Goal: Navigation & Orientation: Find specific page/section

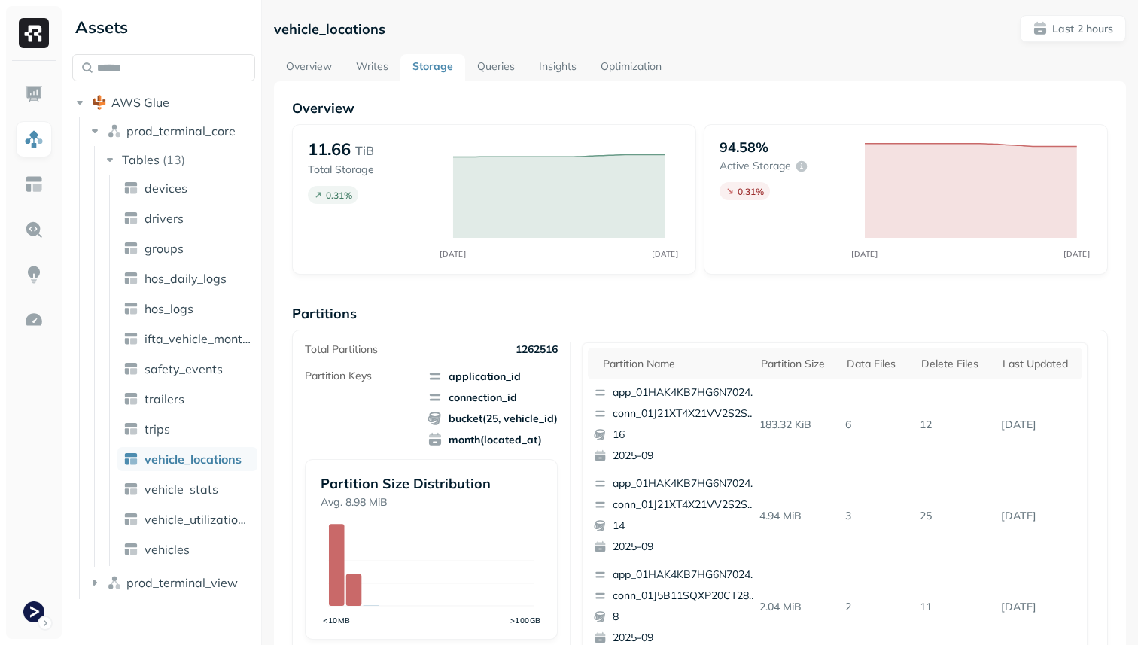
scroll to position [506, 0]
click at [955, 362] on div "Delete Files" at bounding box center [955, 364] width 66 height 14
click at [620, 70] on link "Optimization" at bounding box center [631, 67] width 85 height 27
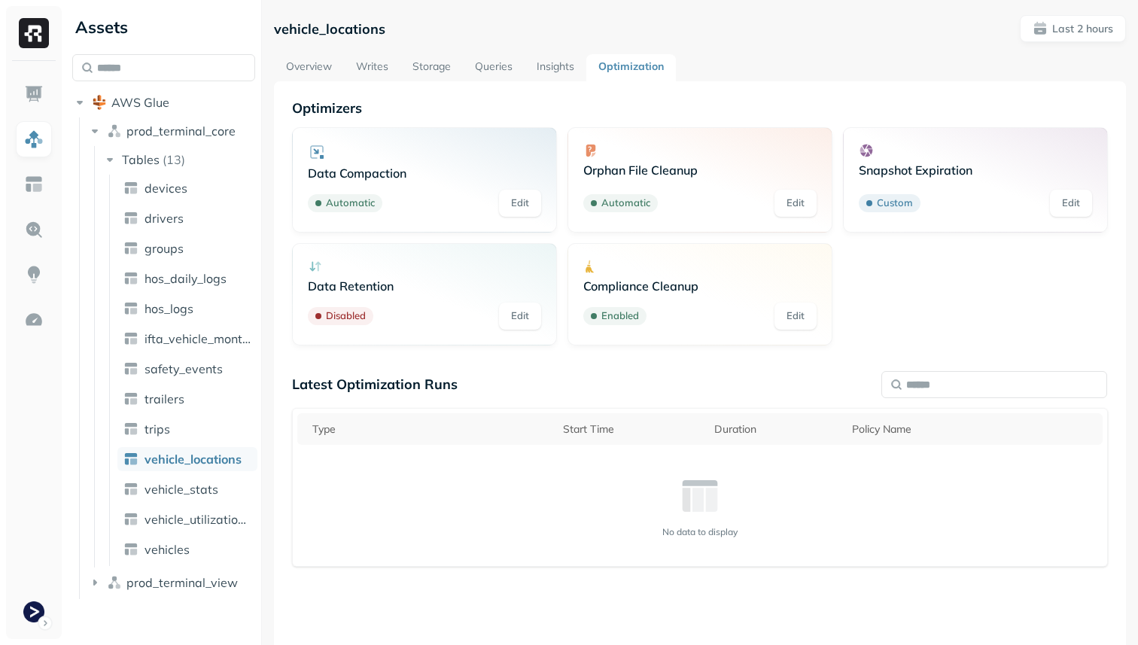
click at [410, 68] on link "Storage" at bounding box center [432, 67] width 62 height 27
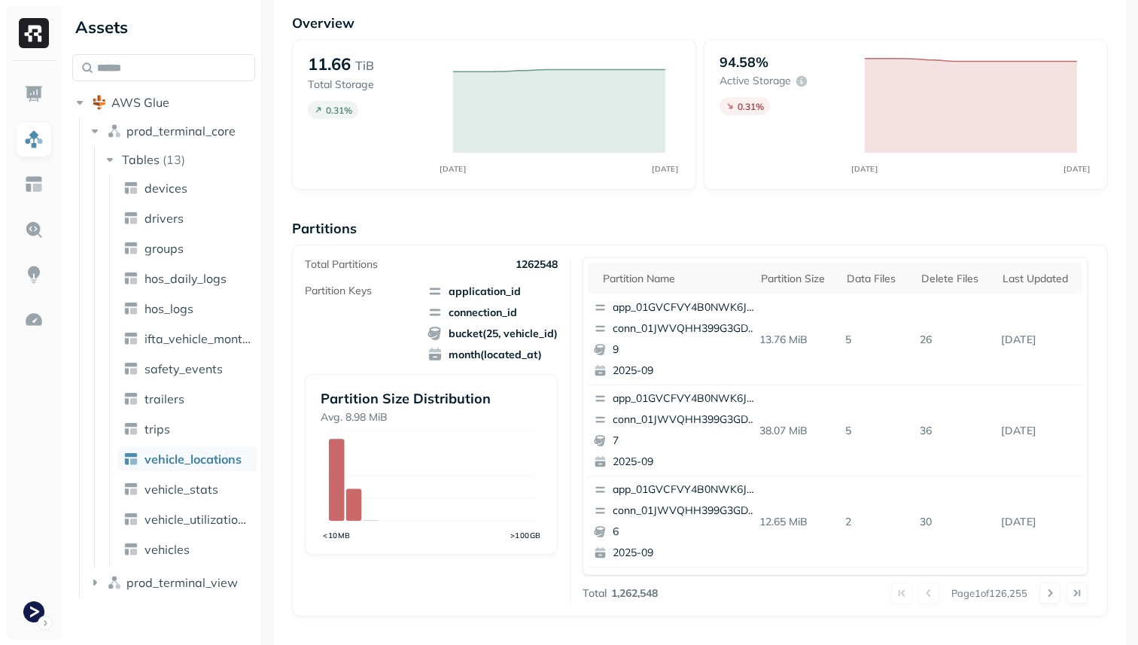
scroll to position [97, 0]
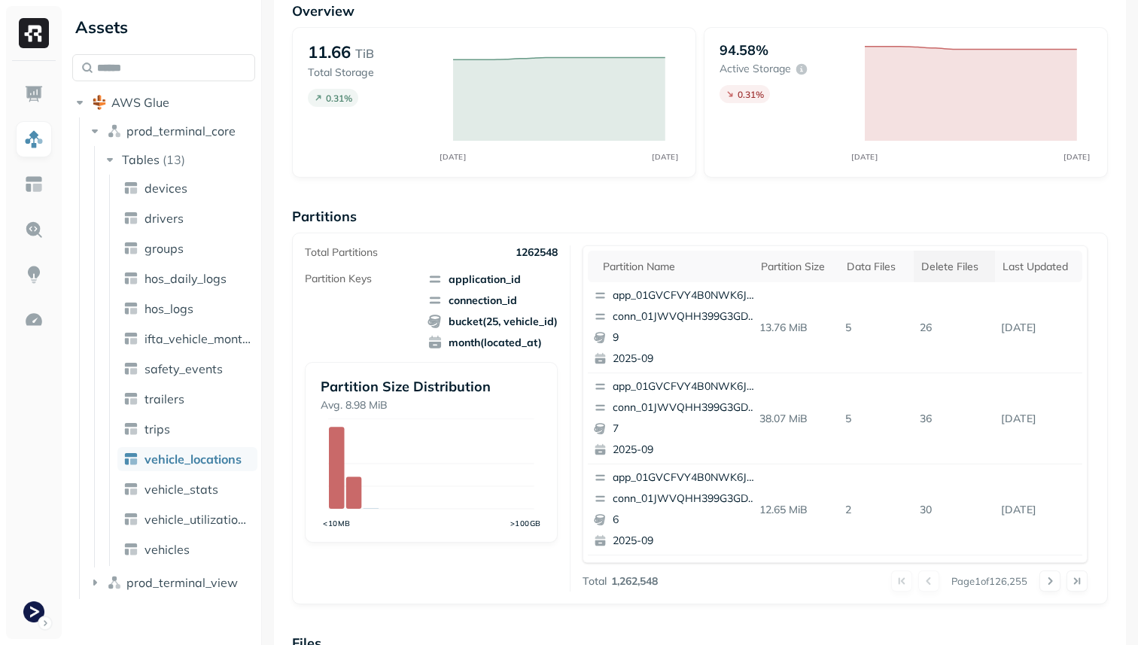
click at [967, 266] on div "Delete Files" at bounding box center [955, 267] width 66 height 14
click at [967, 266] on div "Delete Files" at bounding box center [952, 266] width 79 height 18
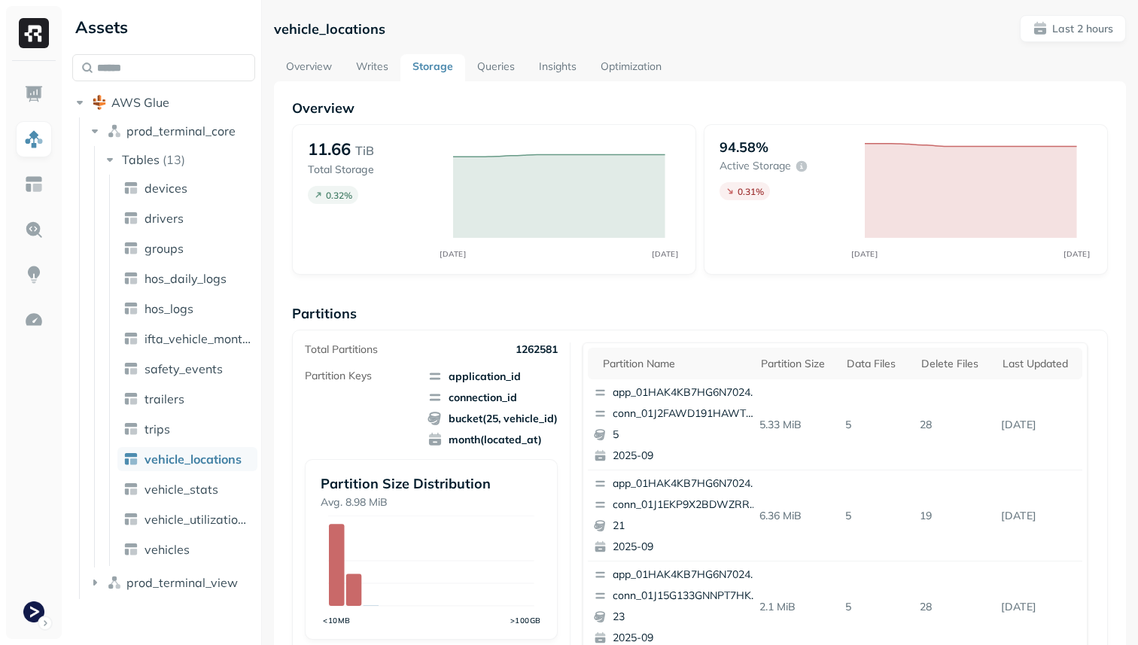
click at [489, 63] on link "Queries" at bounding box center [496, 67] width 62 height 27
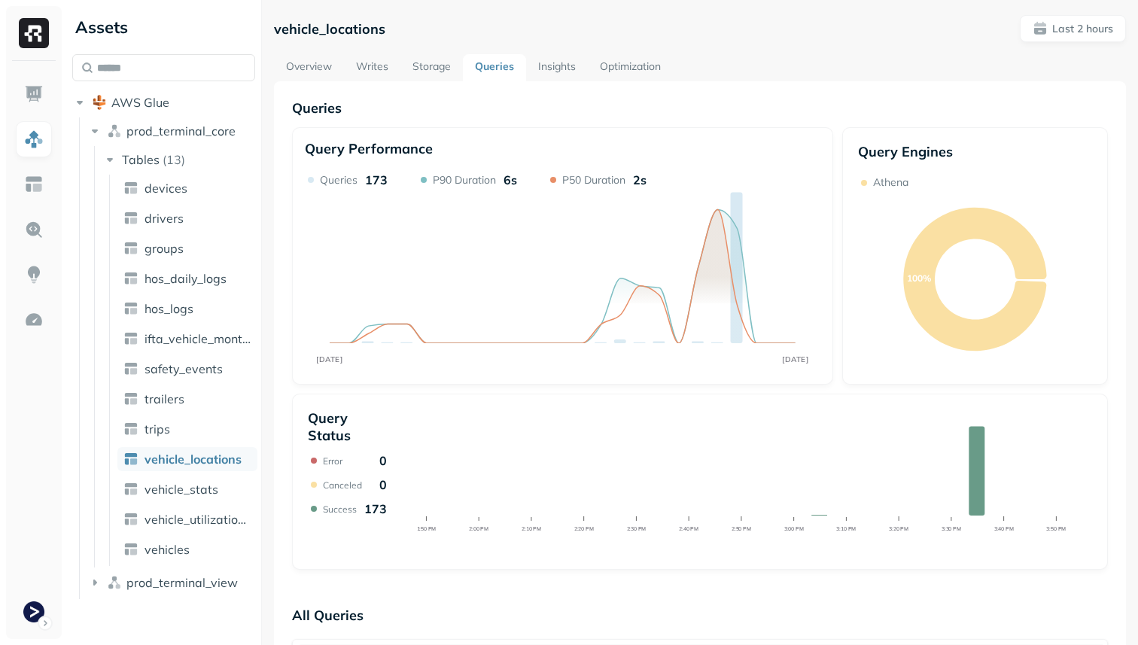
click at [439, 62] on link "Storage" at bounding box center [432, 67] width 62 height 27
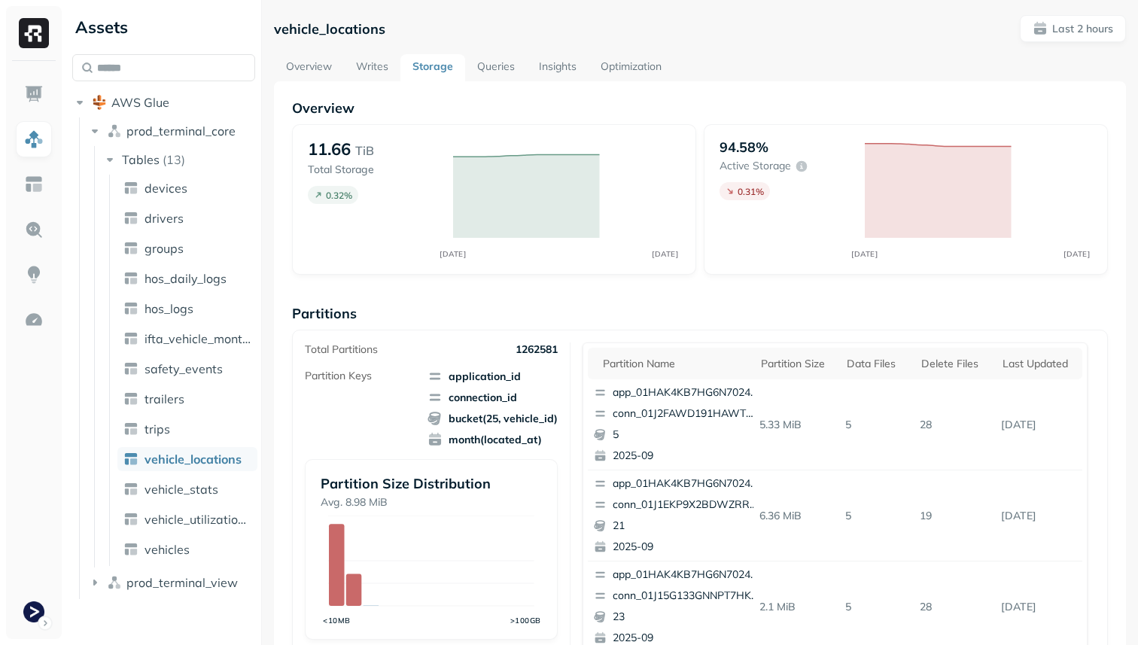
click at [306, 64] on link "Overview" at bounding box center [309, 67] width 70 height 27
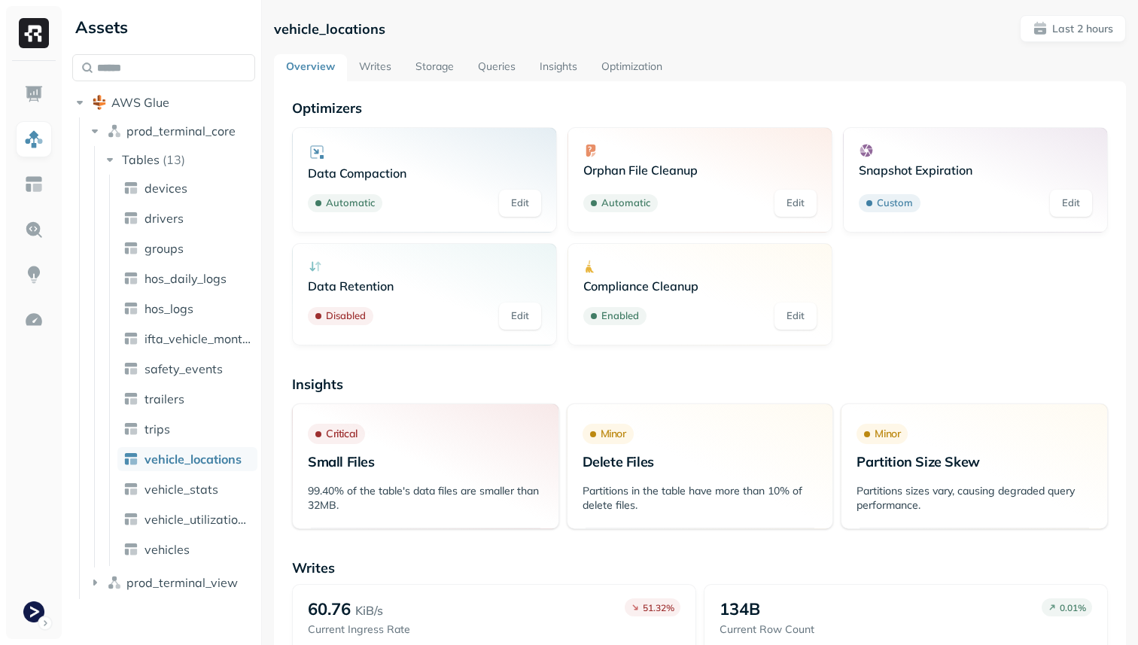
click at [443, 59] on link "Storage" at bounding box center [435, 67] width 62 height 27
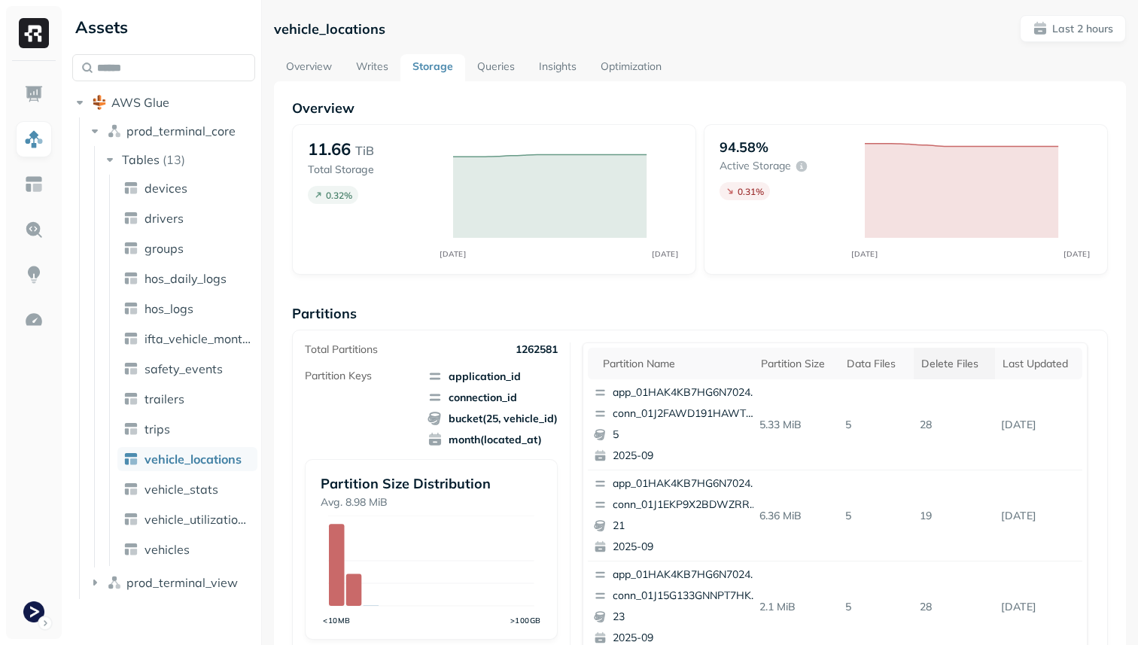
click at [951, 364] on div "Delete Files" at bounding box center [955, 364] width 66 height 14
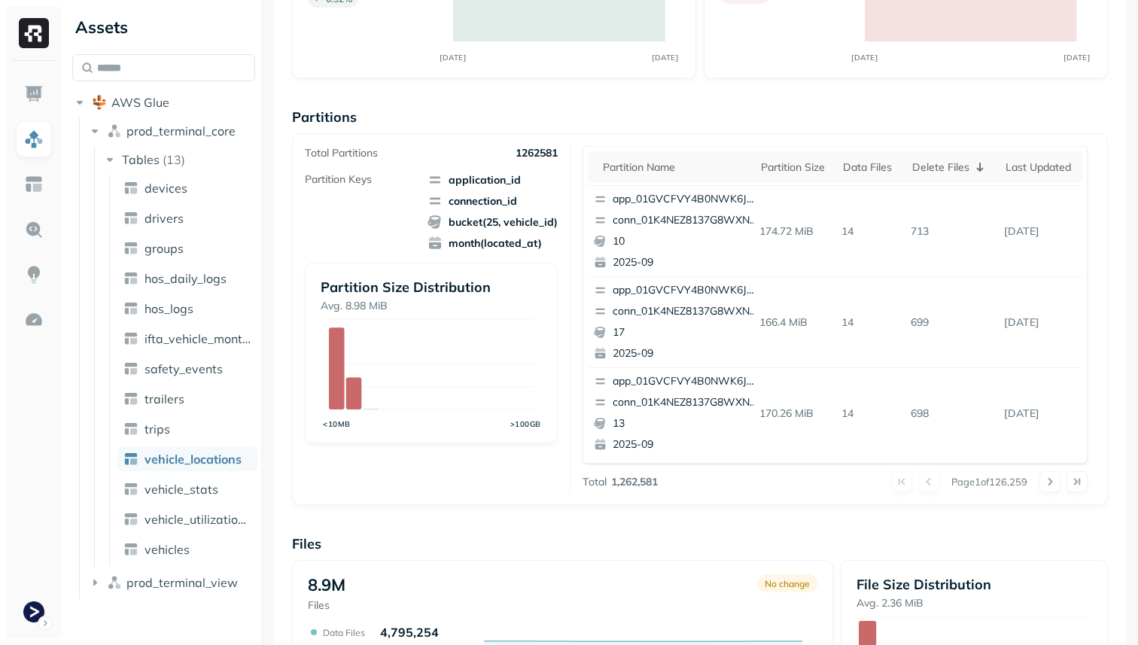
scroll to position [272, 0]
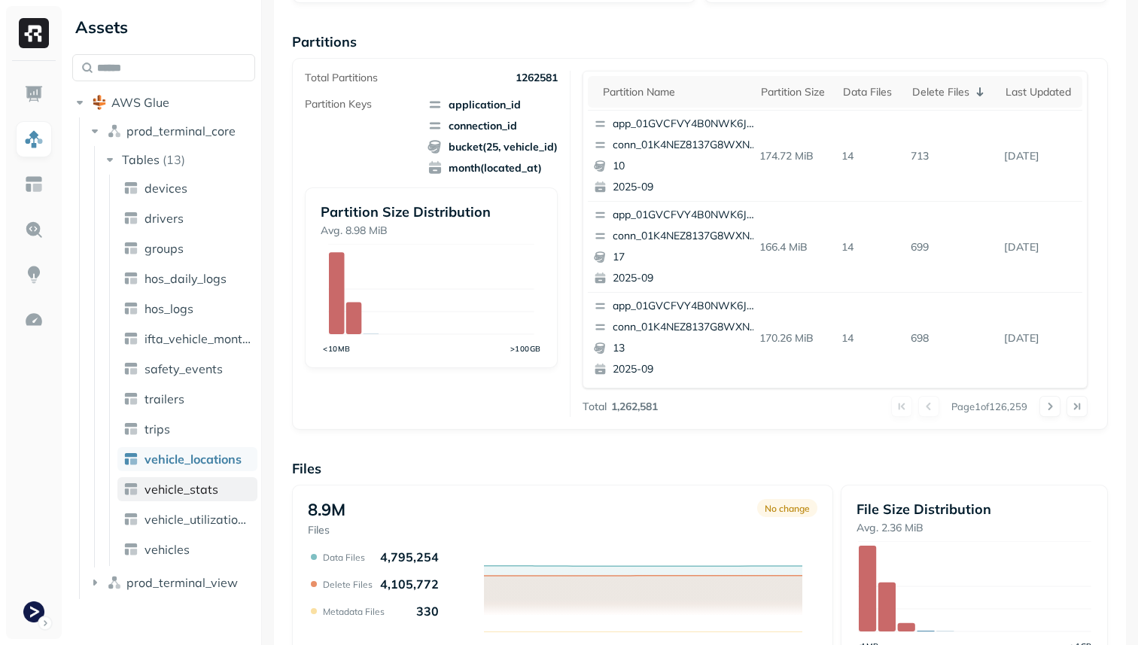
click at [183, 501] on link "vehicle_stats" at bounding box center [187, 489] width 140 height 24
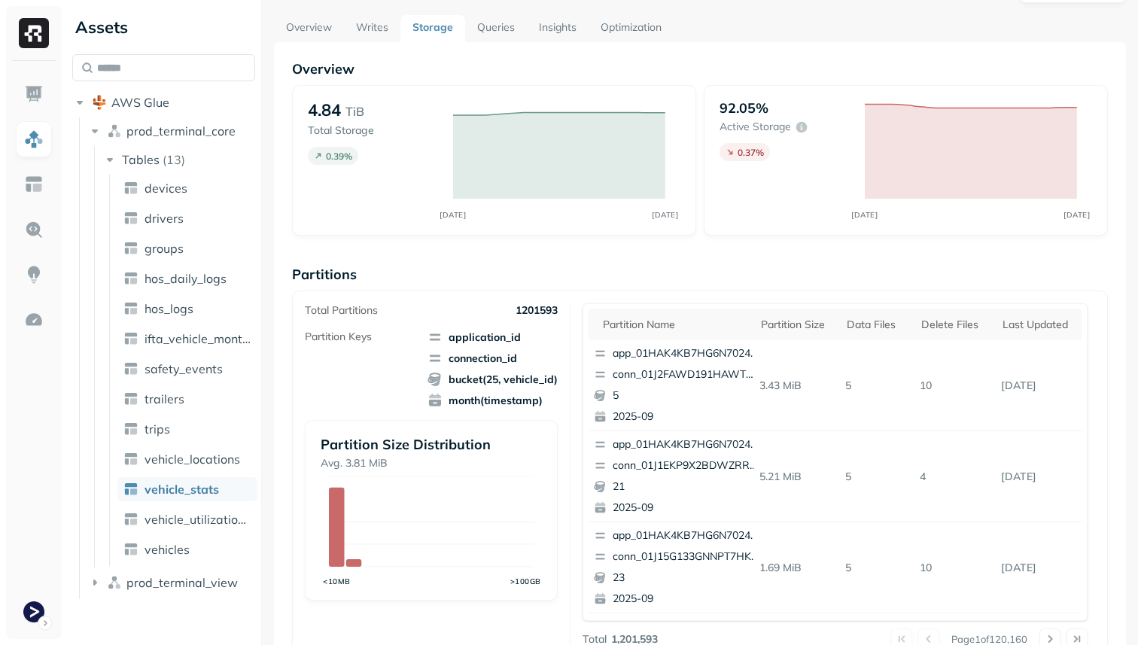
scroll to position [5, 0]
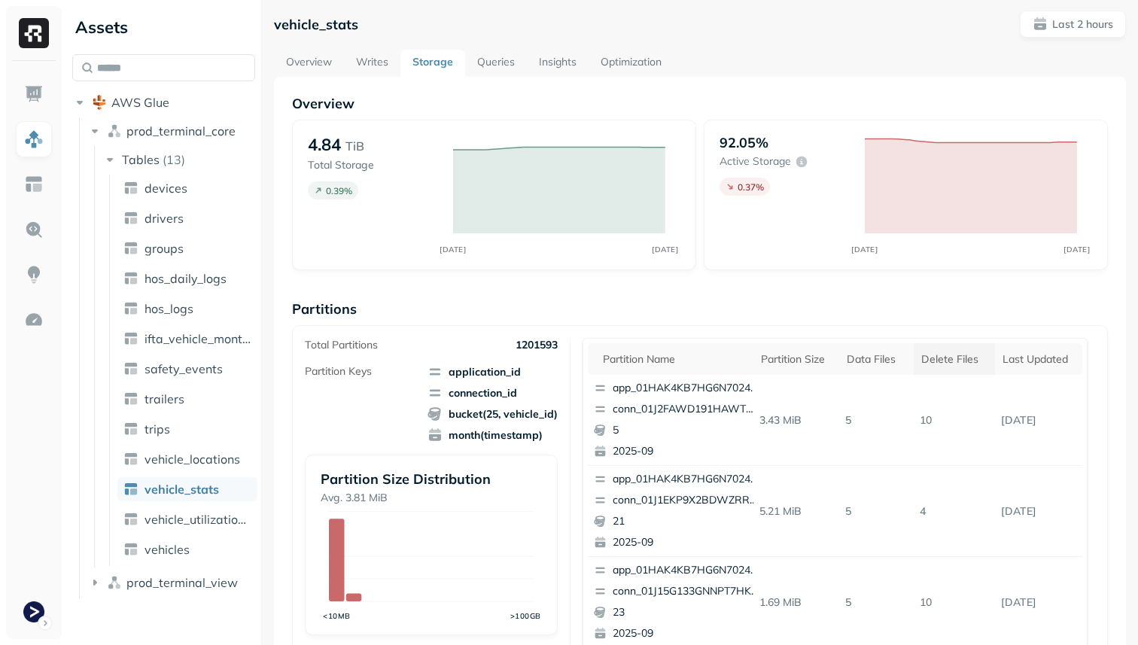
click at [961, 346] on th "Delete Files" at bounding box center [954, 359] width 81 height 32
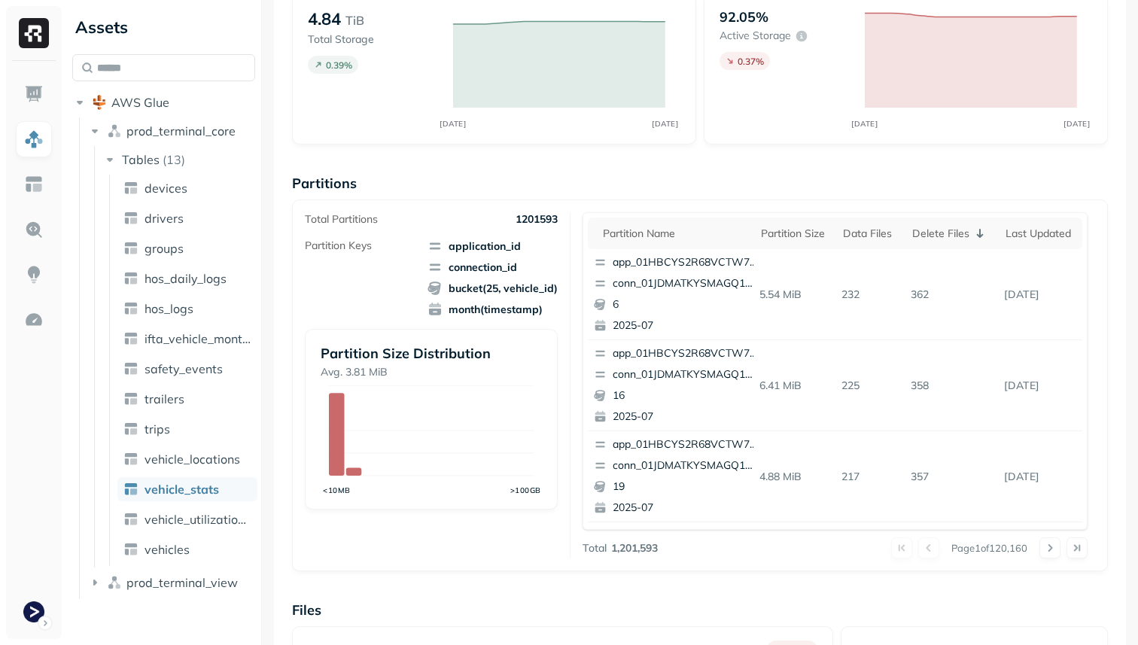
scroll to position [0, 0]
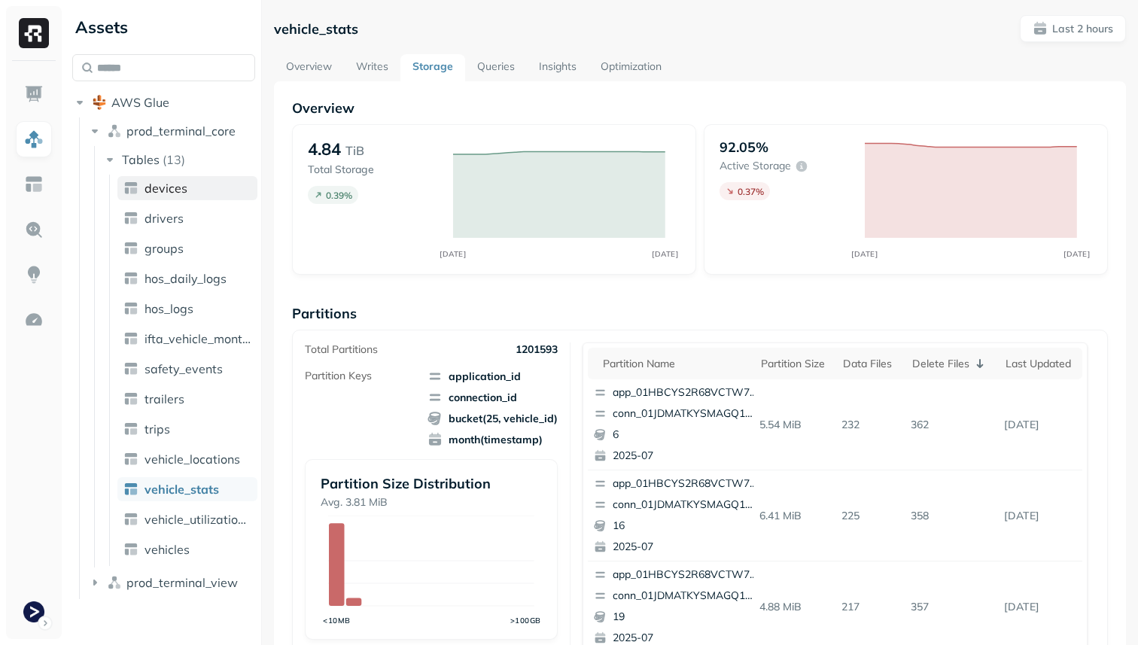
click at [197, 188] on link "devices" at bounding box center [187, 188] width 140 height 24
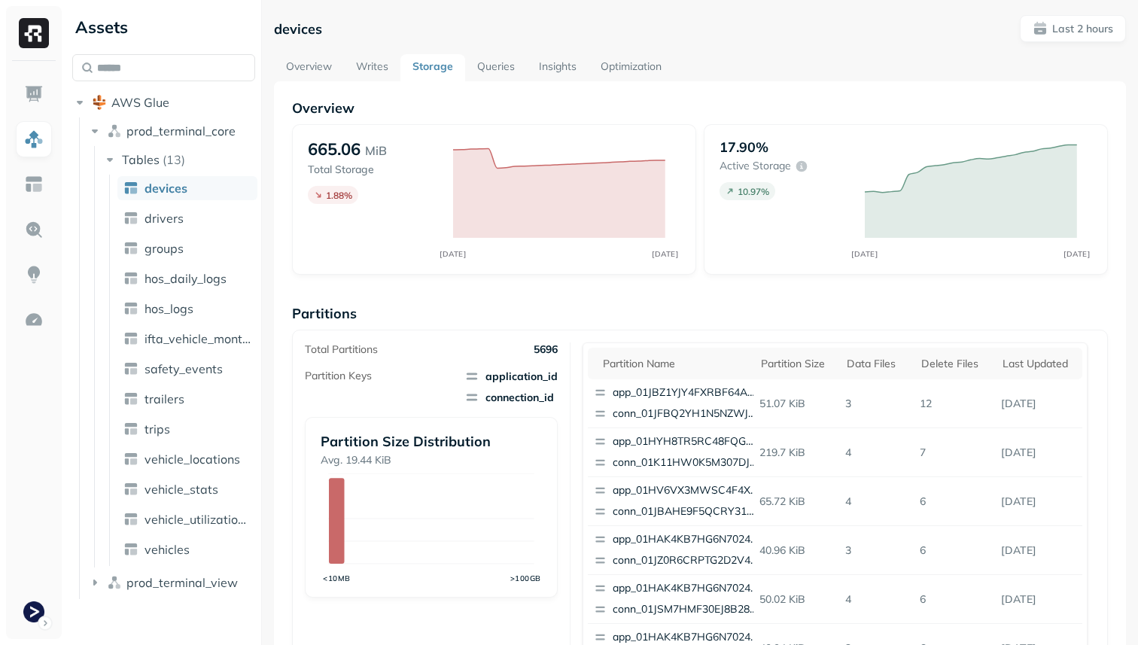
click at [629, 69] on link "Optimization" at bounding box center [631, 67] width 85 height 27
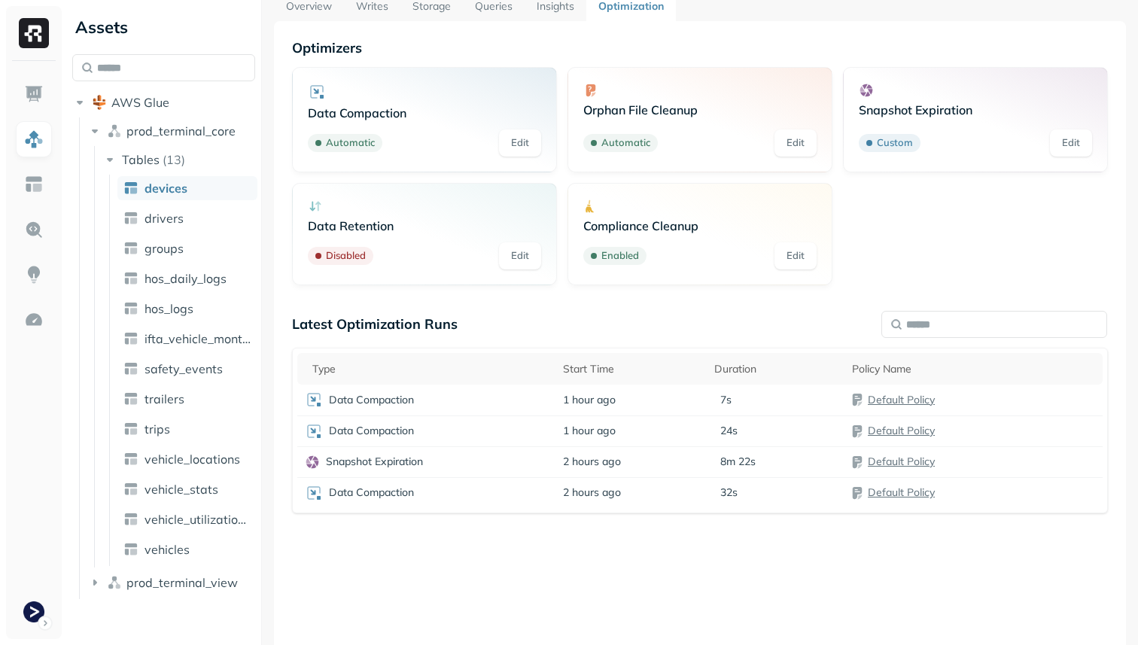
scroll to position [92, 0]
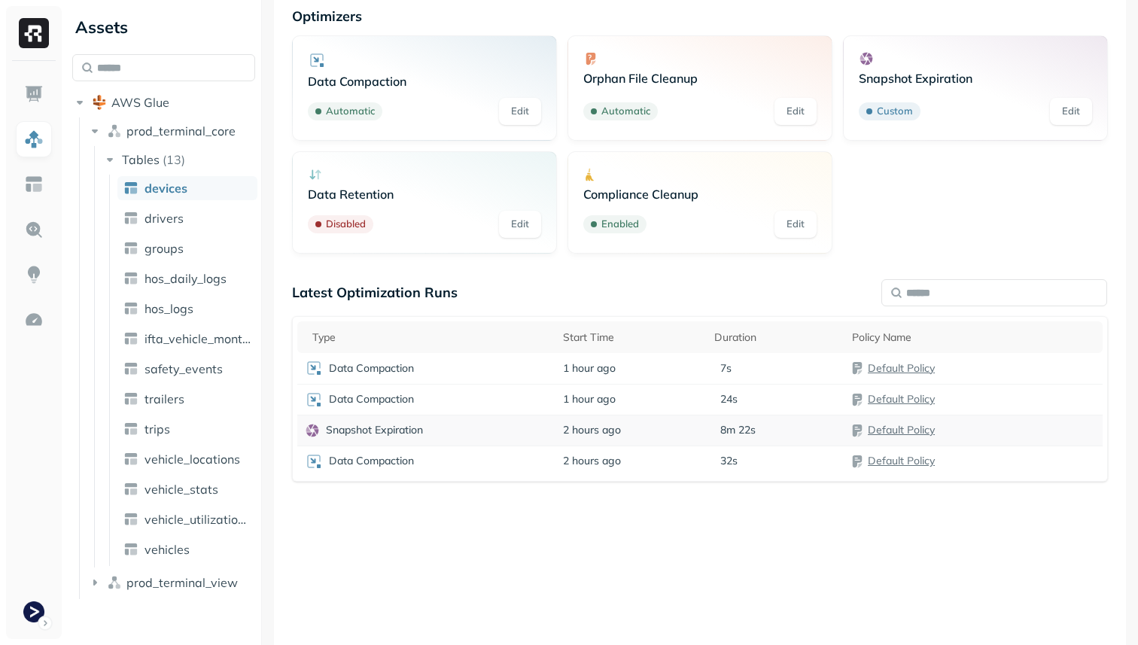
click at [492, 433] on div "Snapshot Expiration" at bounding box center [426, 430] width 243 height 15
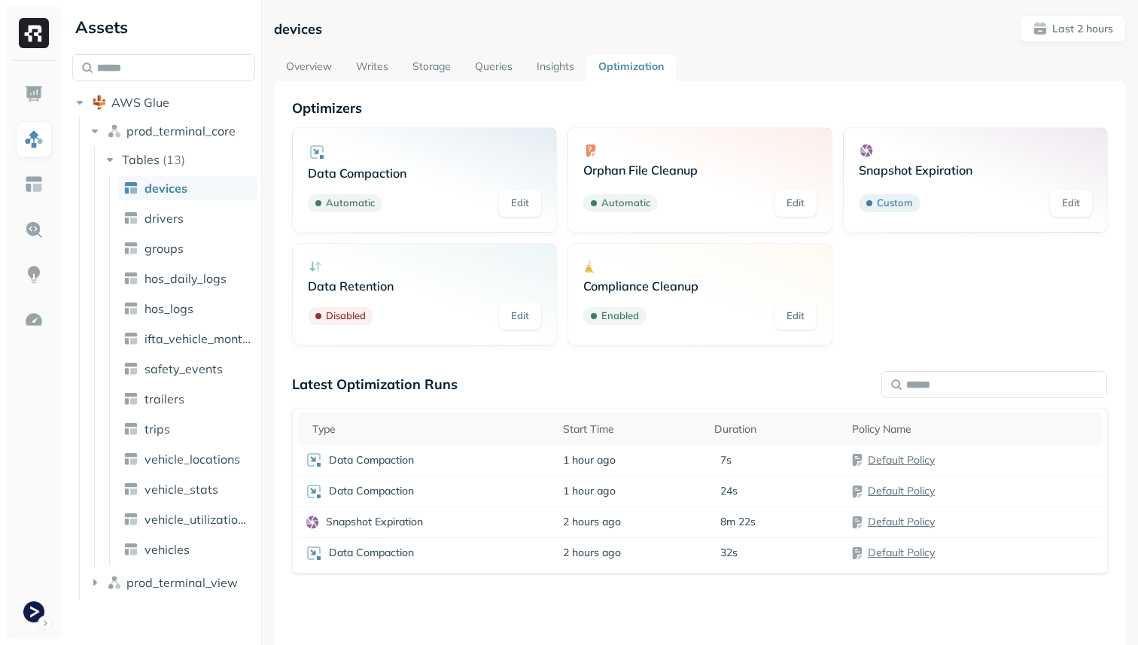
click at [413, 69] on link "Storage" at bounding box center [432, 67] width 62 height 27
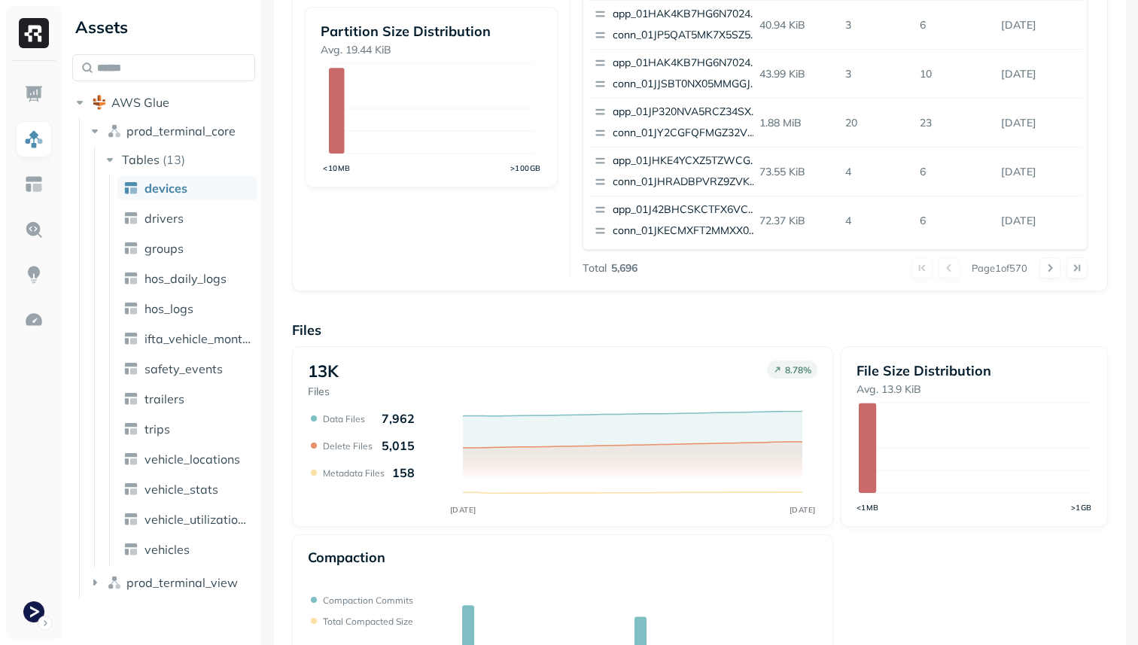
scroll to position [506, 0]
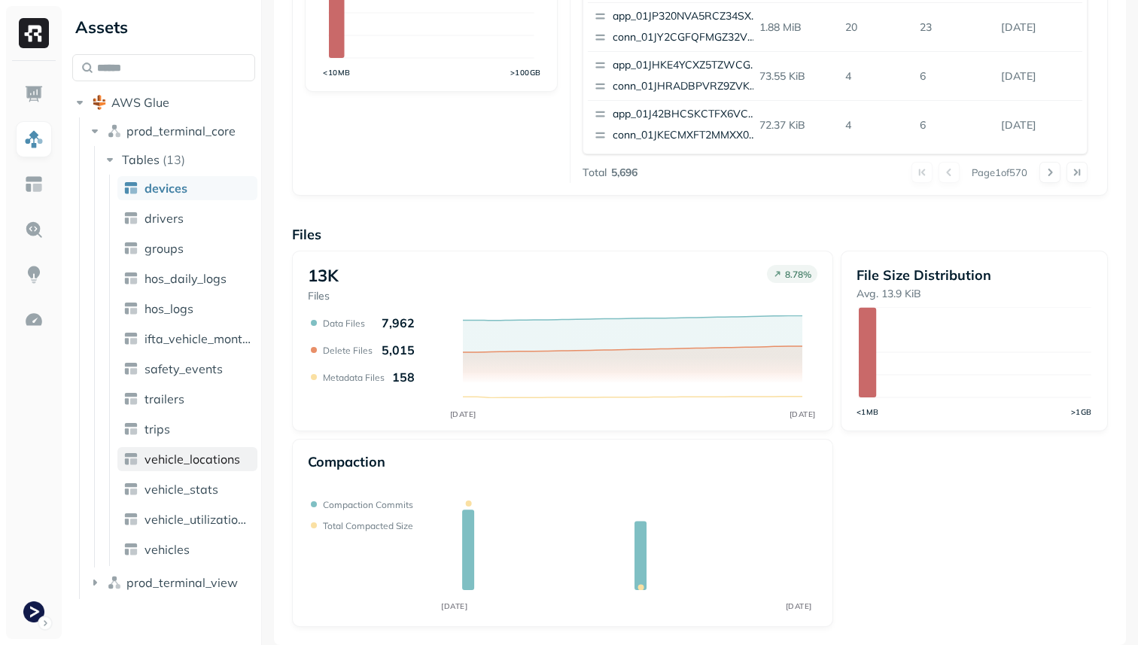
click at [184, 452] on span "vehicle_locations" at bounding box center [193, 459] width 96 height 15
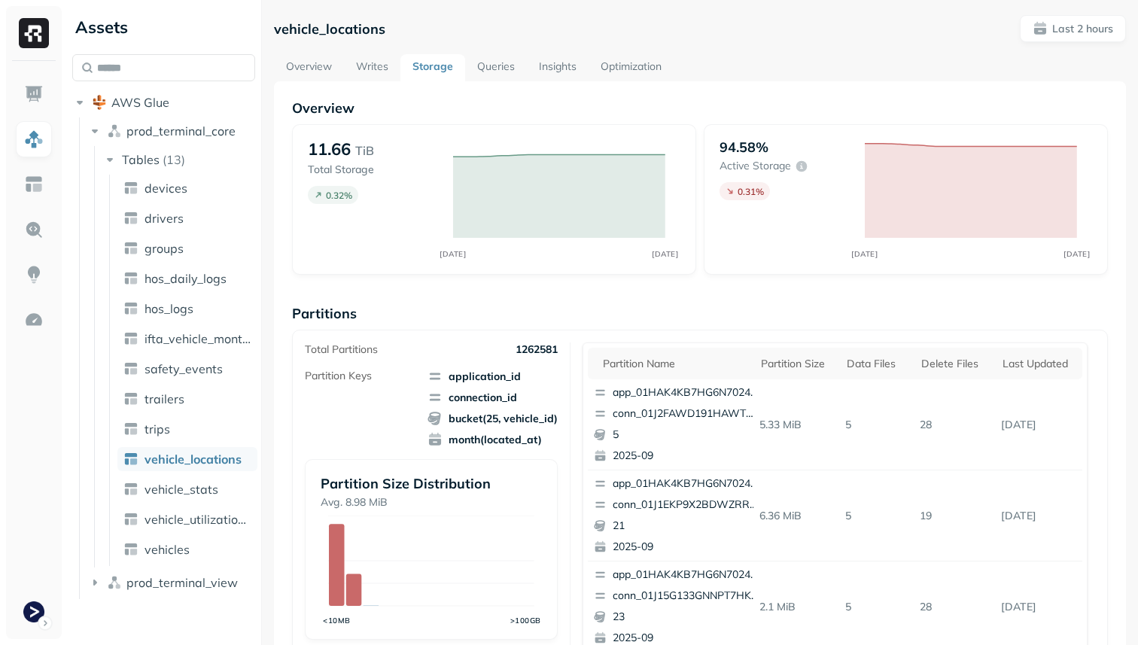
scroll to position [506, 0]
